Goal: Navigation & Orientation: Find specific page/section

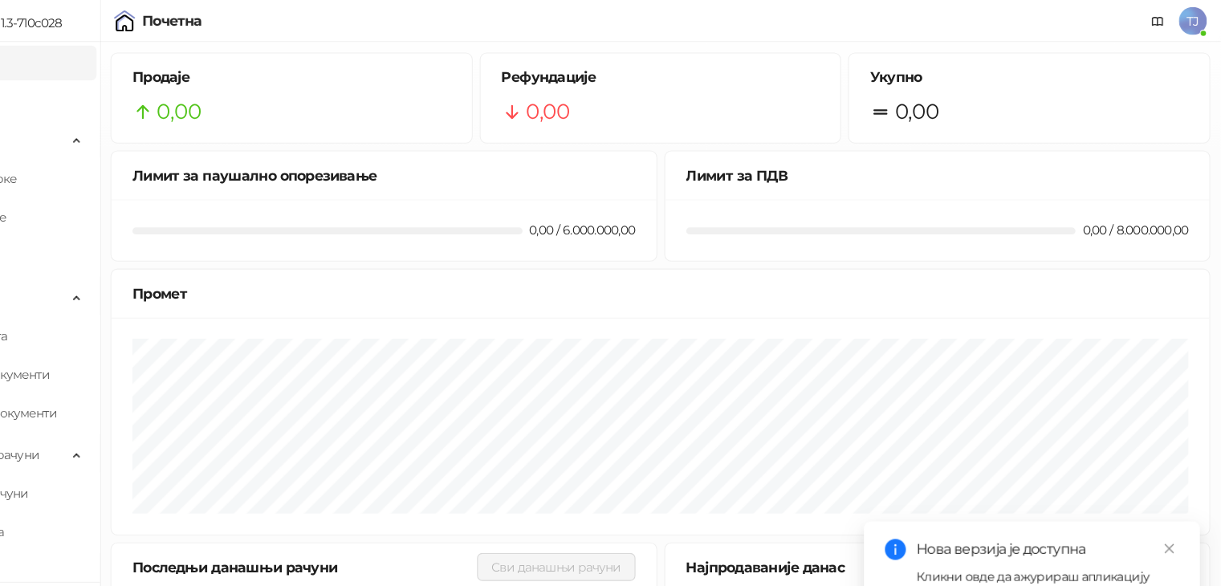
click at [1090, 518] on div "Нова верзија је доступна Кликни овде да ажурираш апликацију" at bounding box center [1048, 515] width 270 height 43
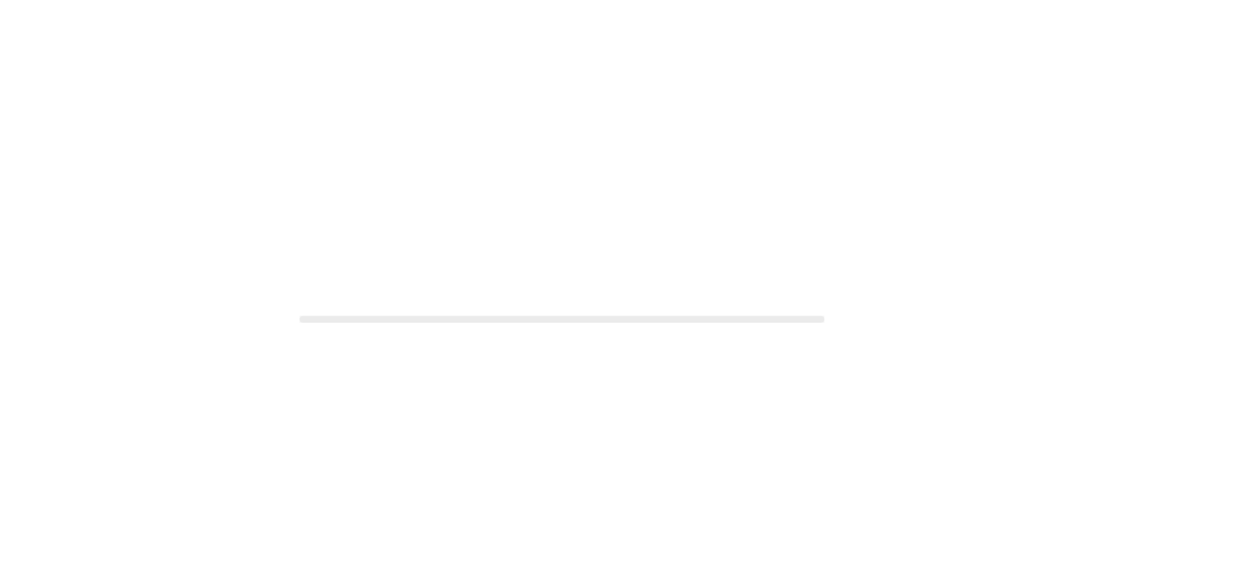
click at [955, 510] on div at bounding box center [616, 293] width 1233 height 586
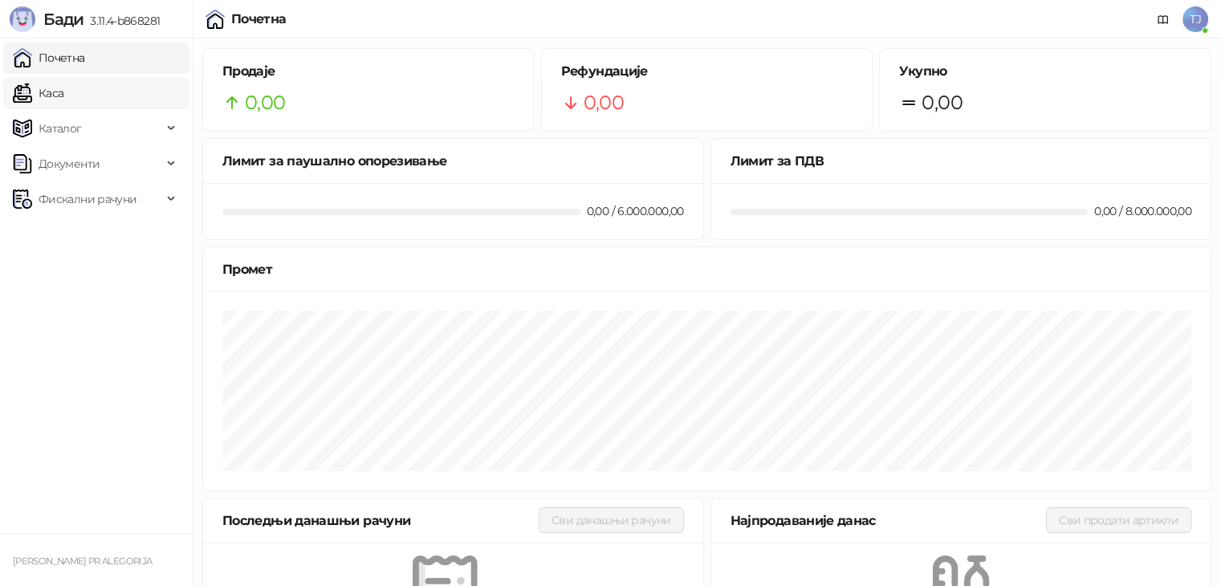
click at [63, 96] on link "Каса" at bounding box center [38, 93] width 51 height 32
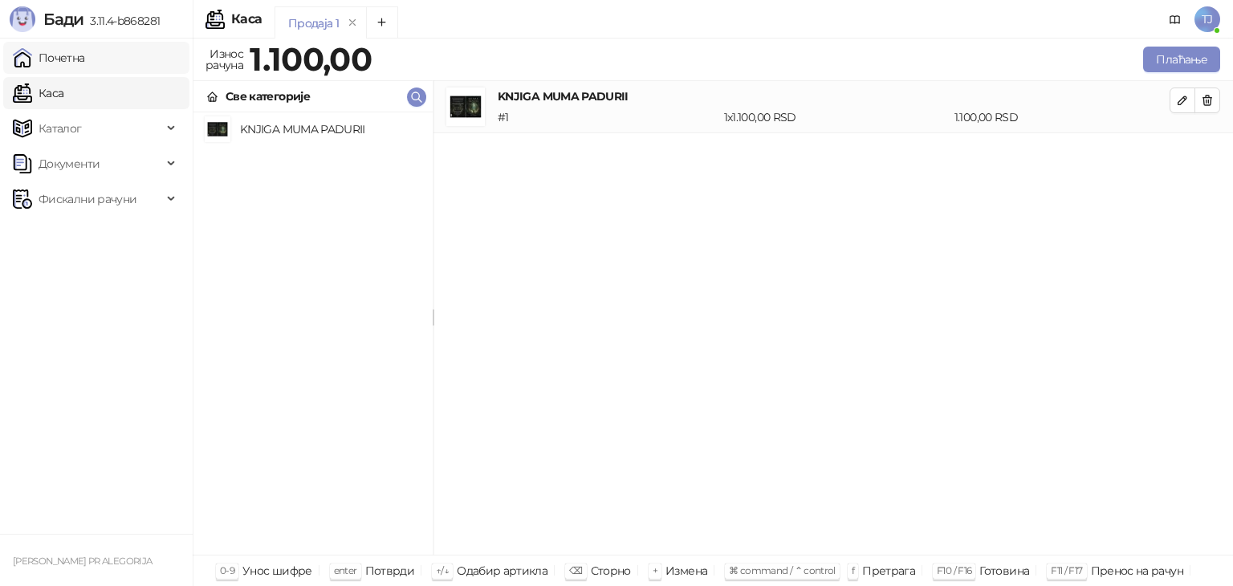
click at [85, 54] on link "Почетна" at bounding box center [49, 58] width 72 height 32
